Goal: Find specific page/section: Find specific page/section

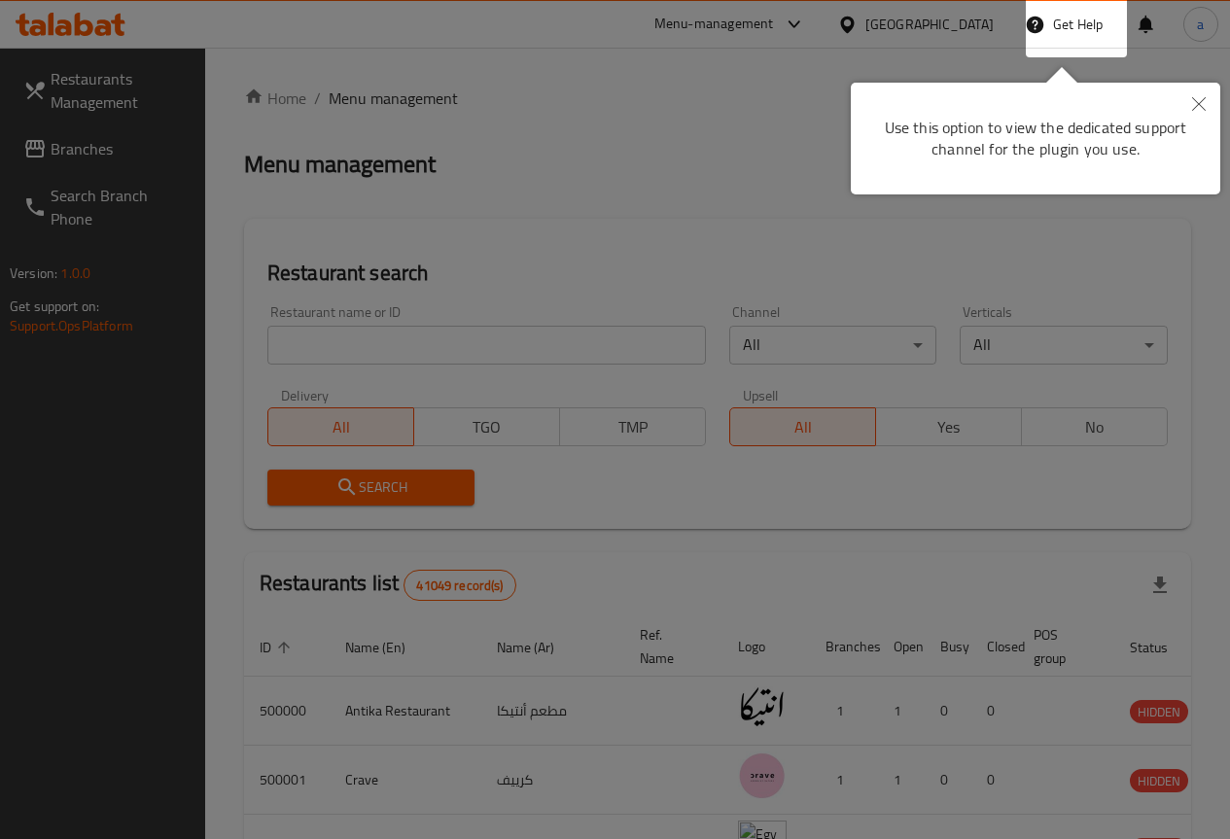
click at [1192, 105] on icon "Close" at bounding box center [1199, 104] width 14 height 14
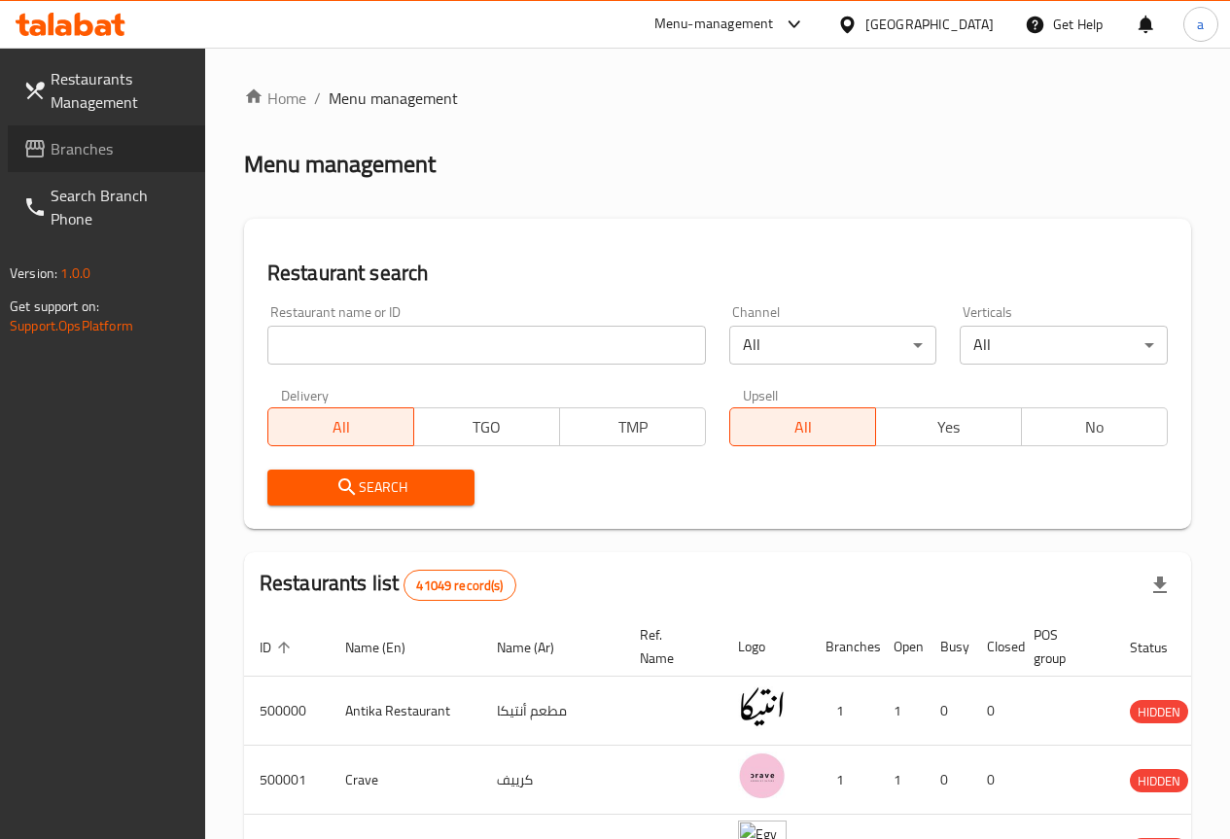
click at [70, 137] on span "Branches" at bounding box center [120, 148] width 139 height 23
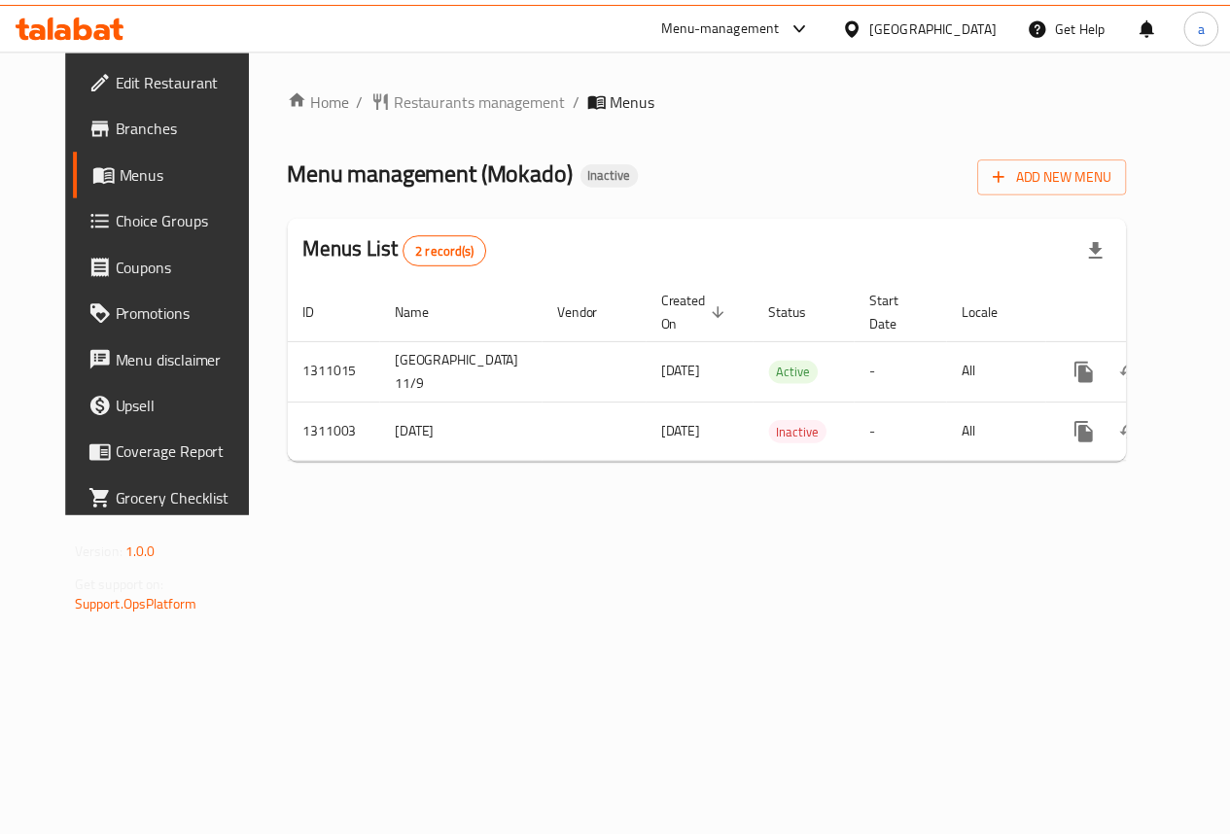
scroll to position [0, 7]
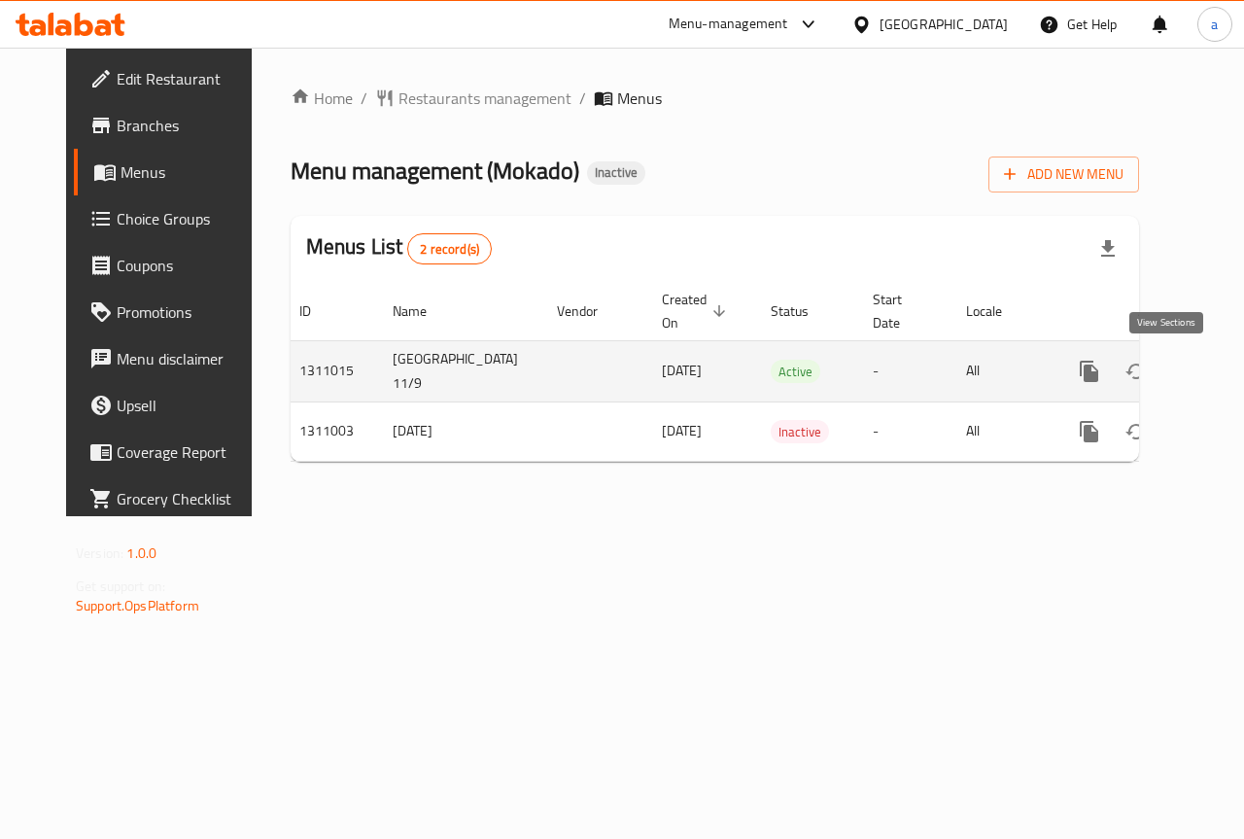
click at [1218, 360] on icon "enhanced table" at bounding box center [1229, 371] width 23 height 23
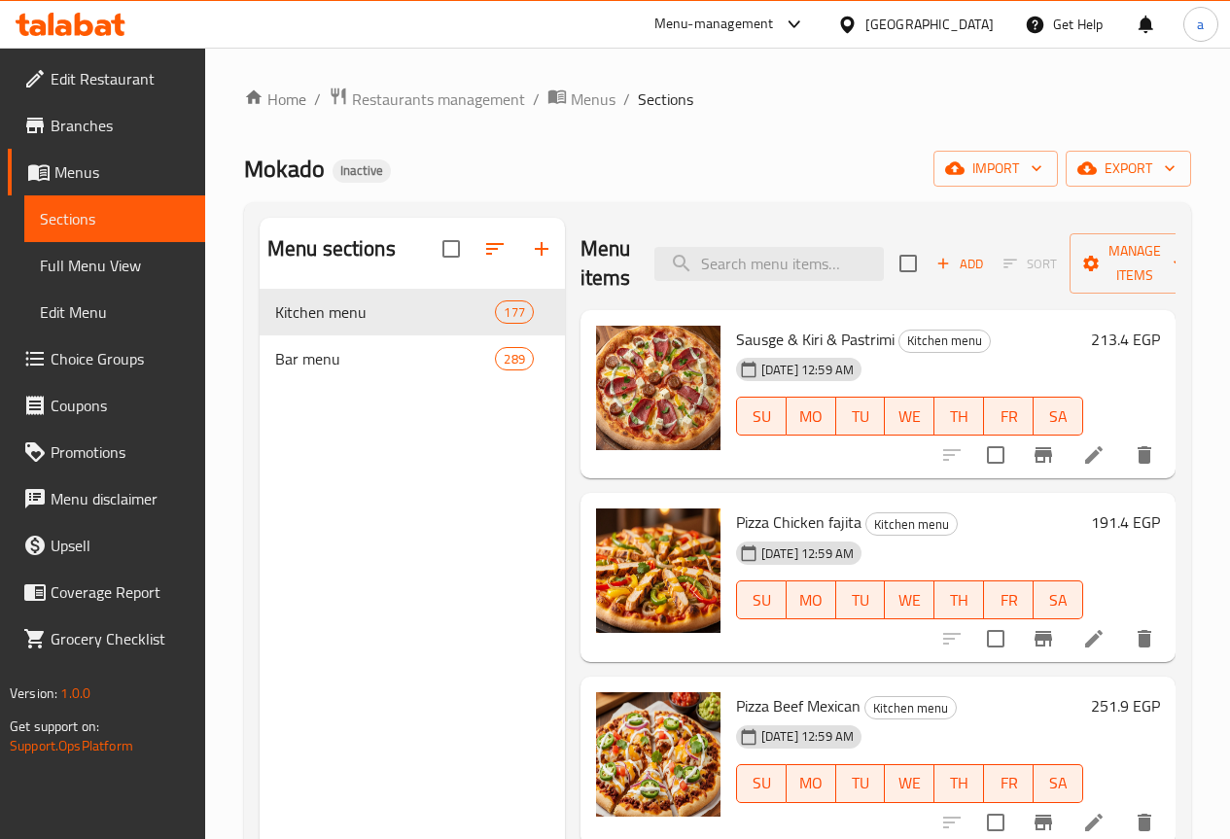
click at [108, 264] on span "Full Menu View" at bounding box center [115, 265] width 150 height 23
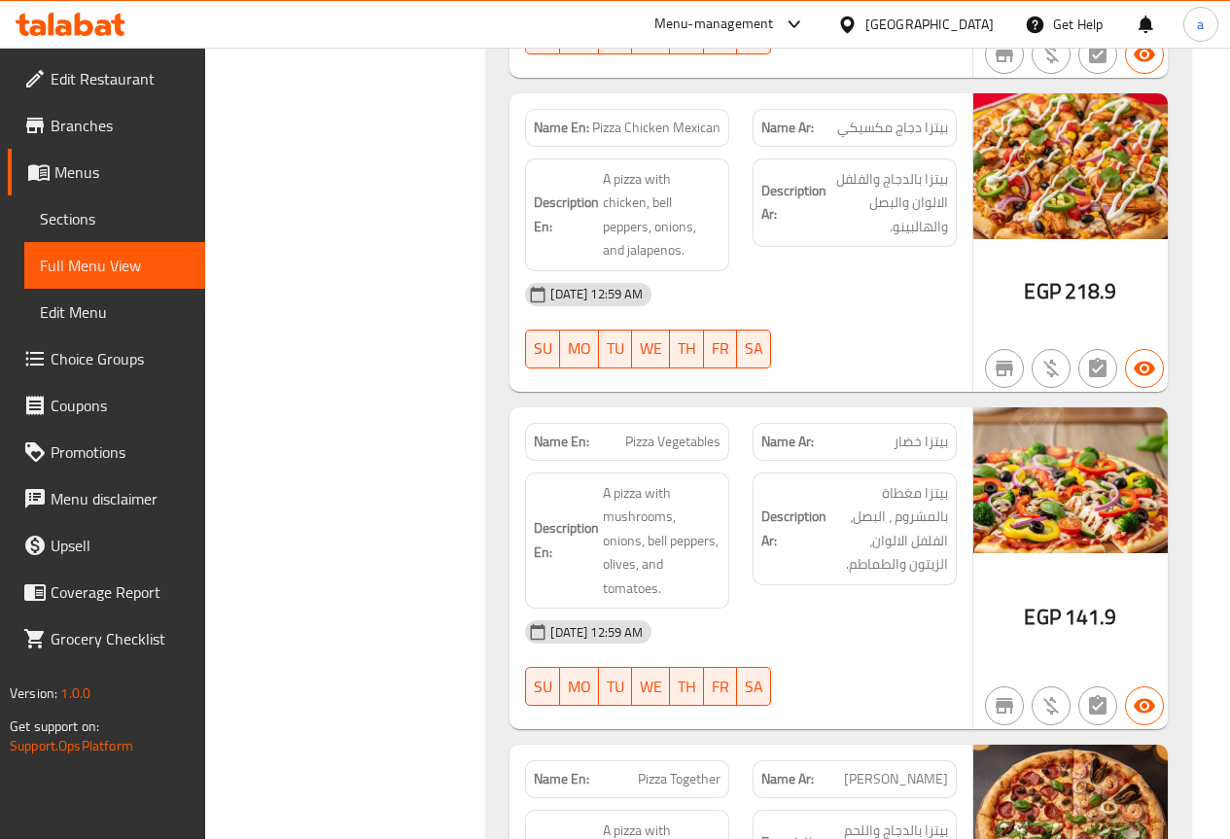
scroll to position [3111, 0]
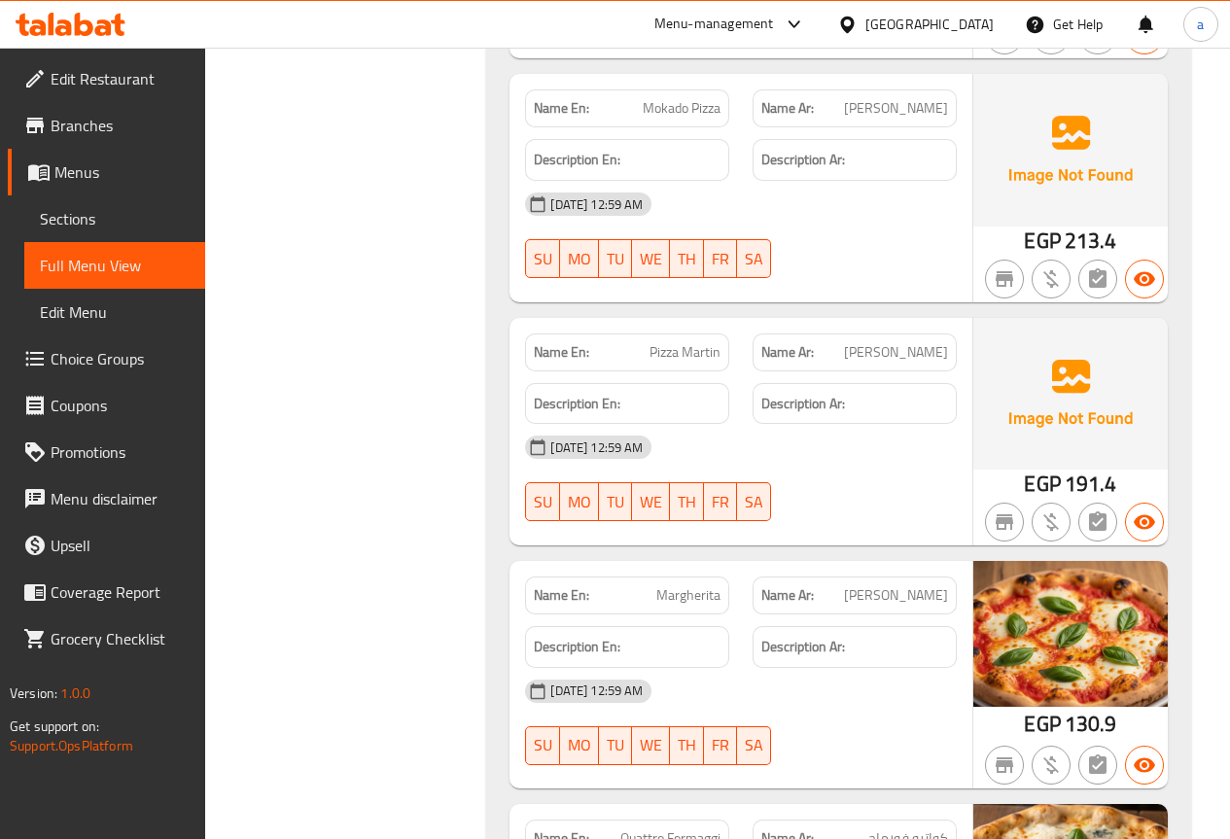
scroll to position [1657, 0]
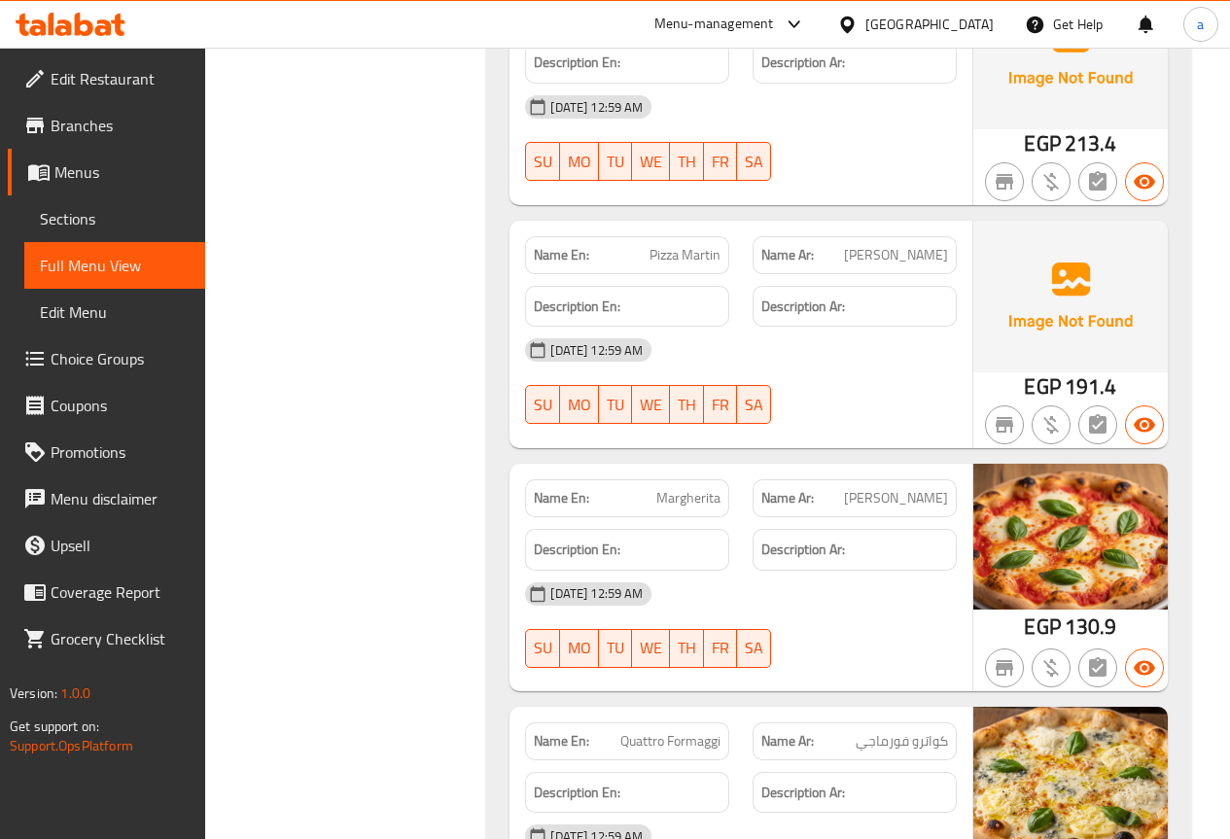
drag, startPoint x: 438, startPoint y: 204, endPoint x: 452, endPoint y: 189, distance: 20.7
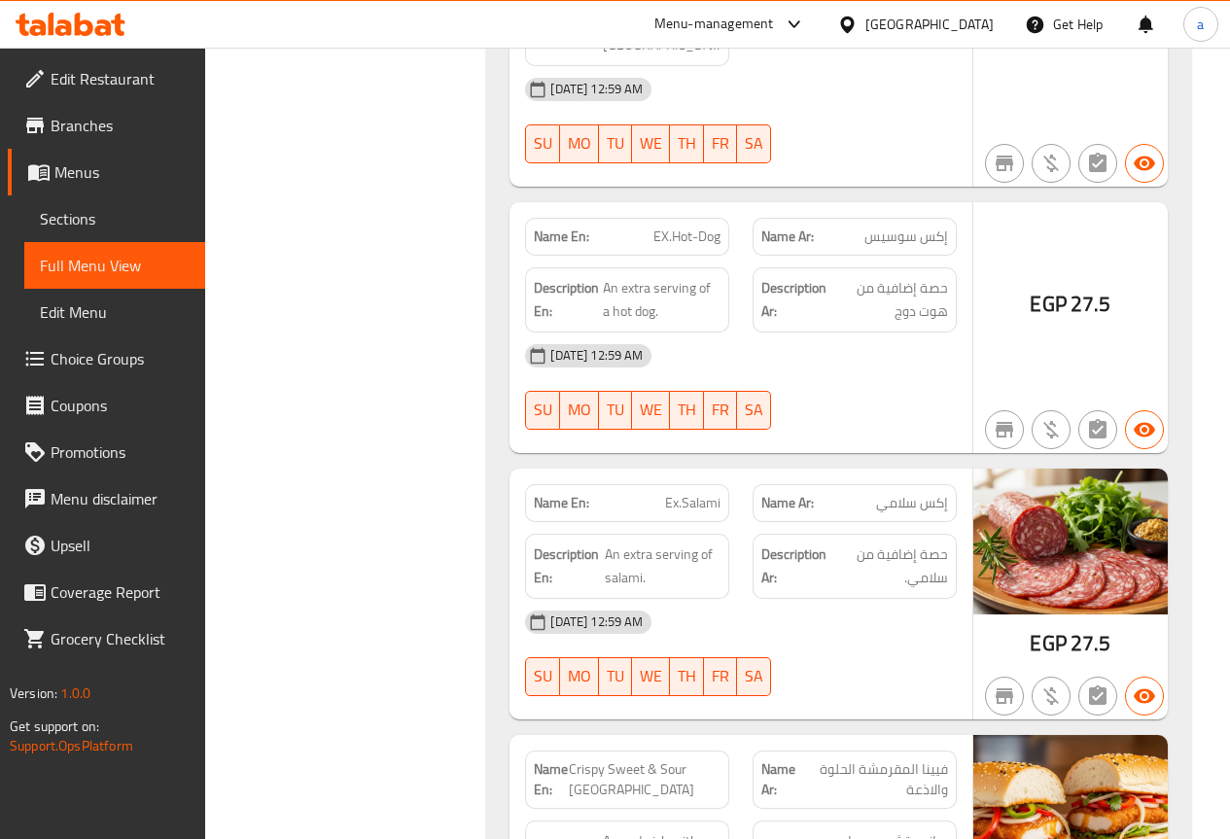
scroll to position [36961, 0]
